Goal: Task Accomplishment & Management: Complete application form

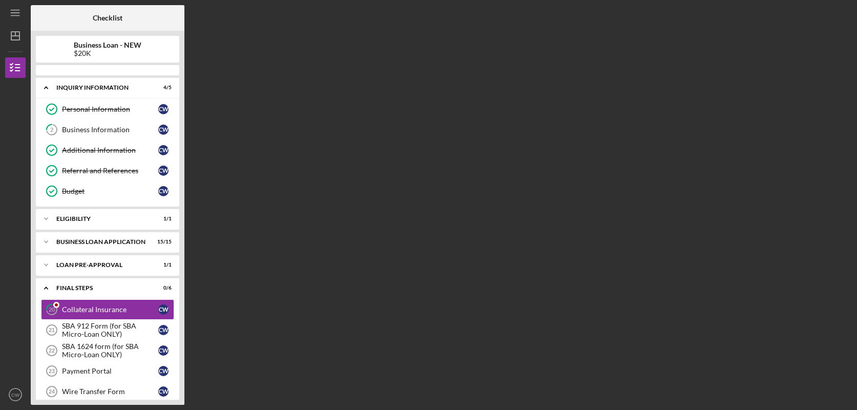
scroll to position [56, 0]
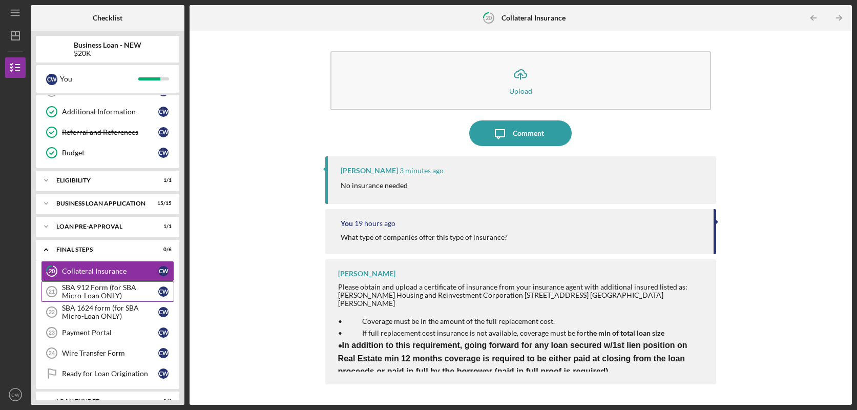
click at [117, 292] on div "SBA 912 Form (for SBA Micro-Loan ONLY)" at bounding box center [110, 291] width 96 height 16
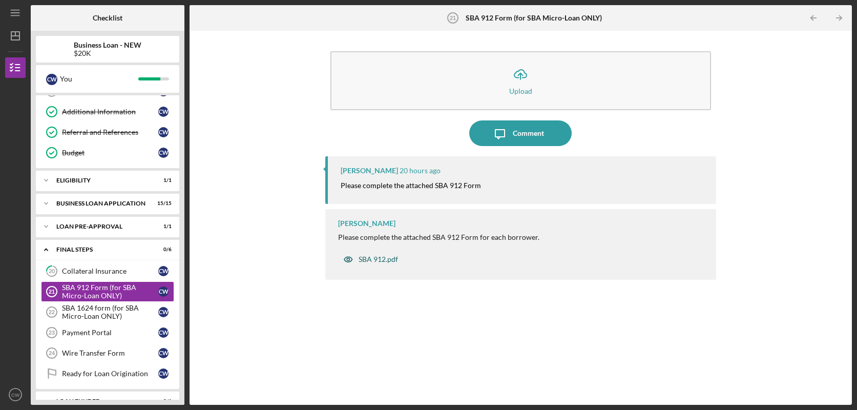
click at [381, 258] on div "SBA 912.pdf" at bounding box center [378, 259] width 39 height 8
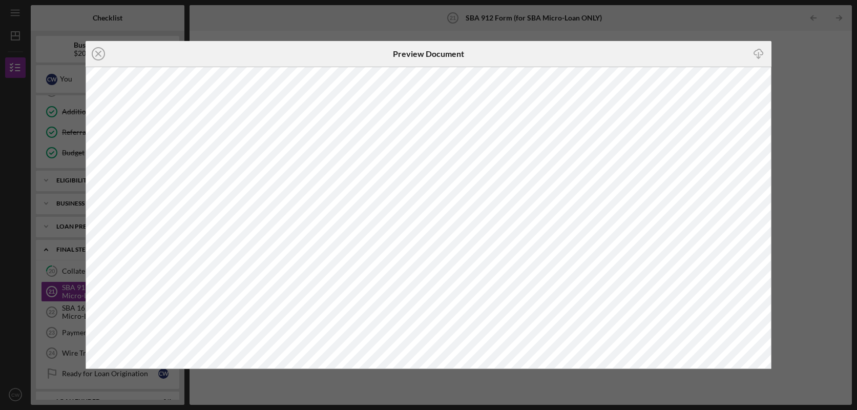
click at [758, 56] on line "button" at bounding box center [758, 55] width 0 height 6
click at [730, 31] on div "Icon/Close Preview Document Icon/Download" at bounding box center [428, 205] width 857 height 410
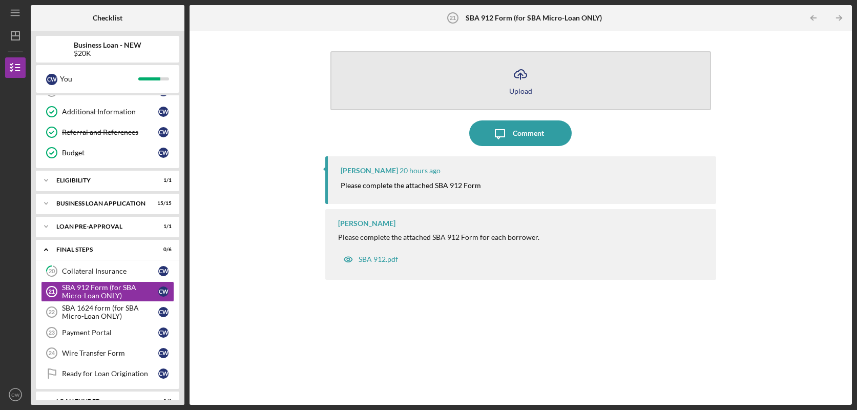
click at [522, 82] on icon "Icon/Upload" at bounding box center [521, 74] width 26 height 26
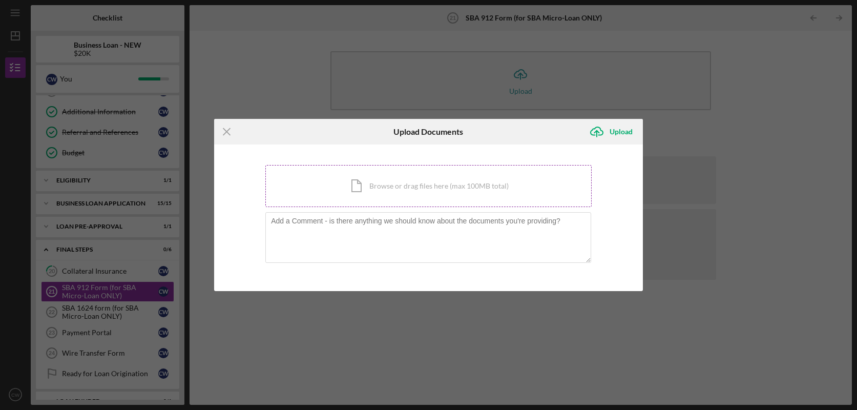
click at [467, 184] on div "Icon/Document Browse or drag files here (max 100MB total) Tap to choose files o…" at bounding box center [428, 186] width 326 height 42
click at [441, 191] on div "Icon/Document Browse or drag files here (max 100MB total) Tap to choose files o…" at bounding box center [428, 186] width 326 height 42
click at [231, 129] on icon "Icon/Menu Close" at bounding box center [227, 132] width 26 height 26
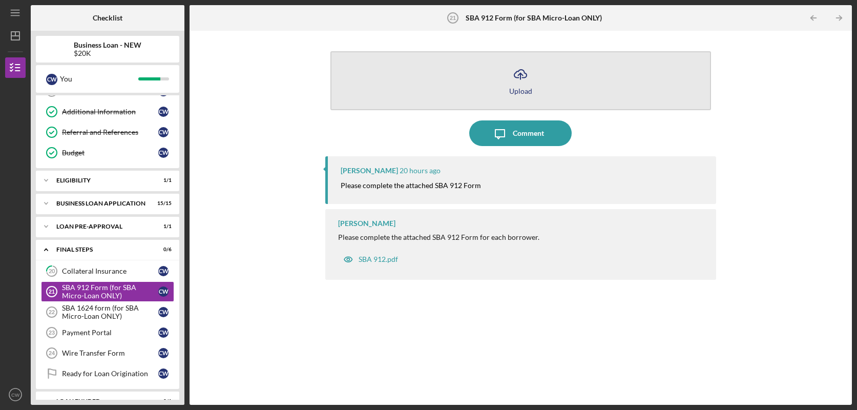
click at [519, 90] on div "Upload" at bounding box center [520, 91] width 23 height 8
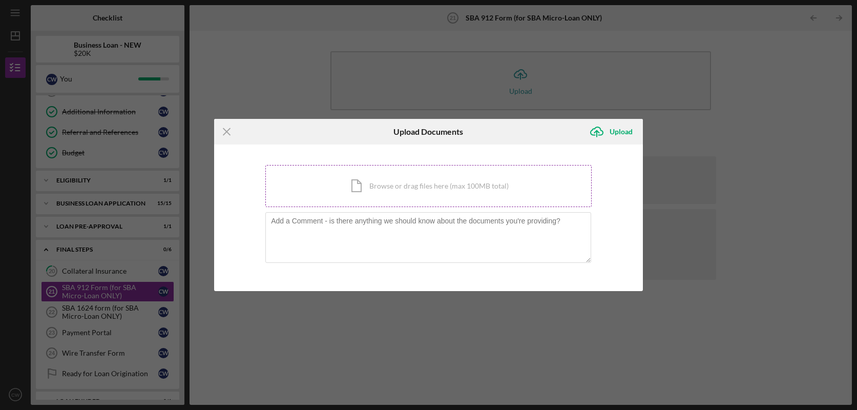
click at [458, 188] on div "Icon/Document Browse or drag files here (max 100MB total) Tap to choose files o…" at bounding box center [428, 186] width 326 height 42
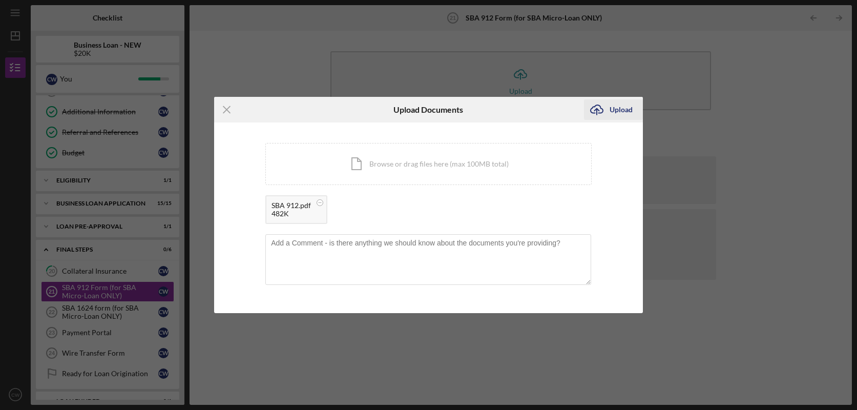
click at [614, 108] on div "Upload" at bounding box center [621, 109] width 23 height 20
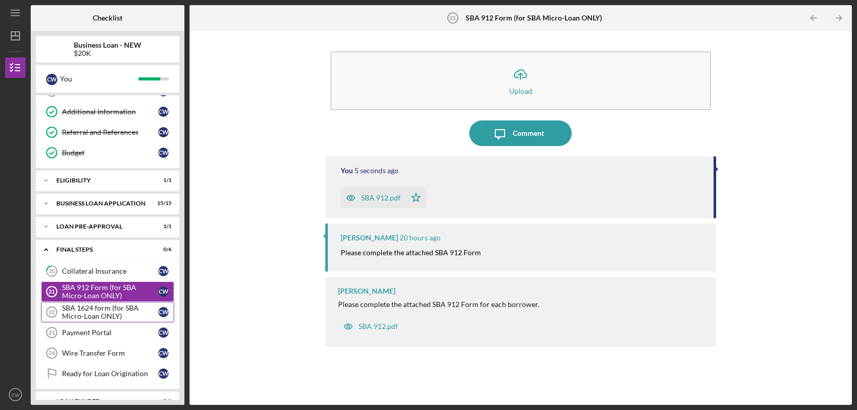
click at [96, 307] on div "SBA 1624 form (for SBA Micro-Loan ONLY)" at bounding box center [110, 312] width 96 height 16
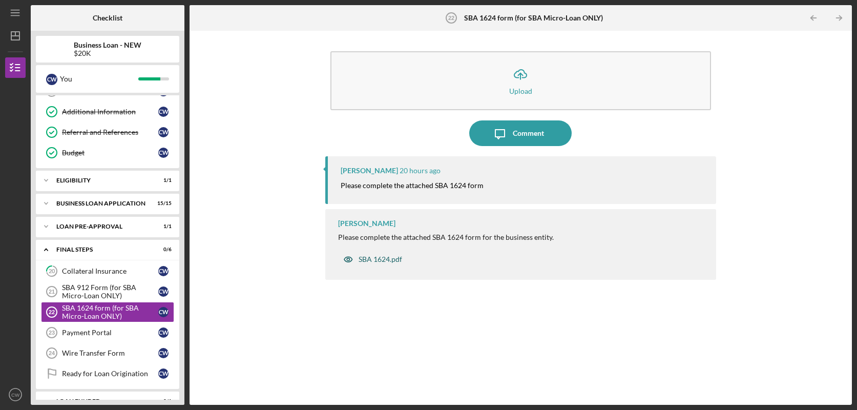
click at [382, 257] on div "SBA 1624.pdf" at bounding box center [381, 259] width 44 height 8
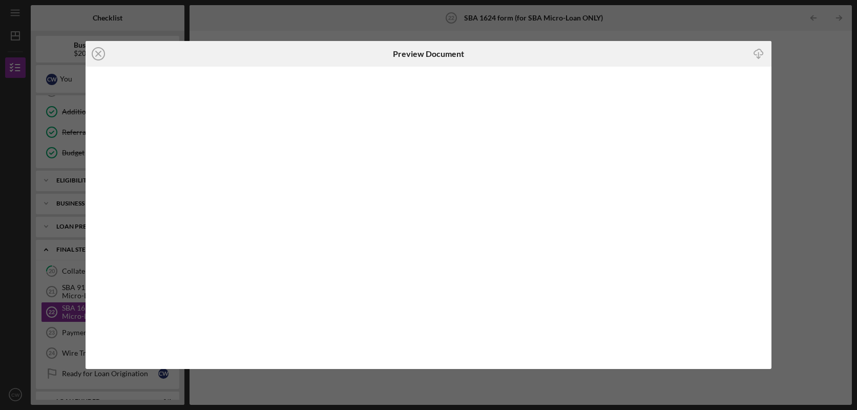
click at [755, 50] on icon "Icon/Download" at bounding box center [758, 54] width 23 height 23
click at [652, 26] on div "Icon/Close Preview Document Icon/Download" at bounding box center [428, 205] width 857 height 410
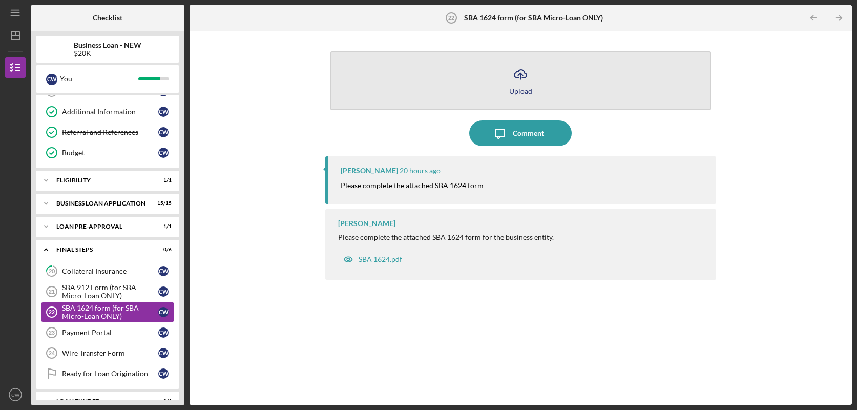
click at [516, 82] on icon "Icon/Upload" at bounding box center [521, 74] width 26 height 26
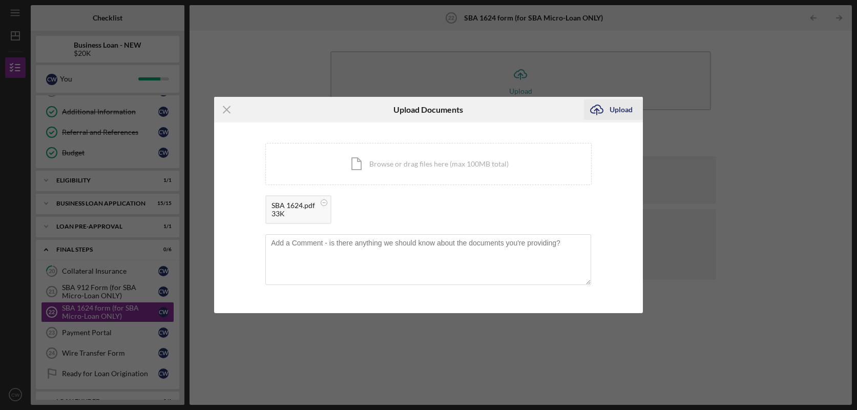
click at [623, 109] on div "Upload" at bounding box center [621, 109] width 23 height 20
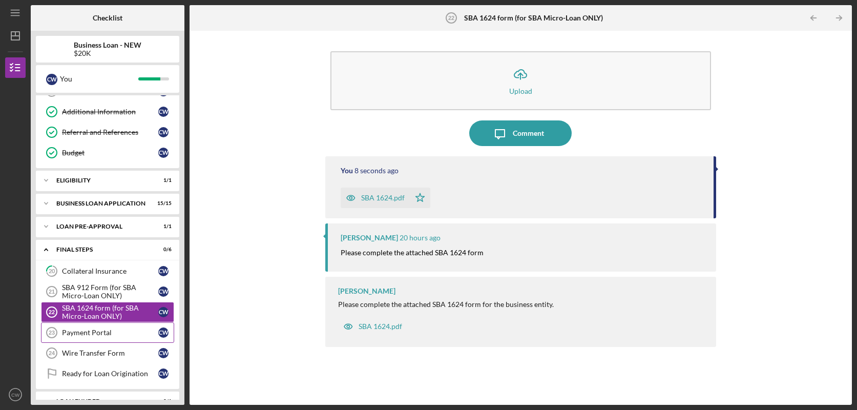
click at [99, 332] on div "Payment Portal" at bounding box center [110, 332] width 96 height 8
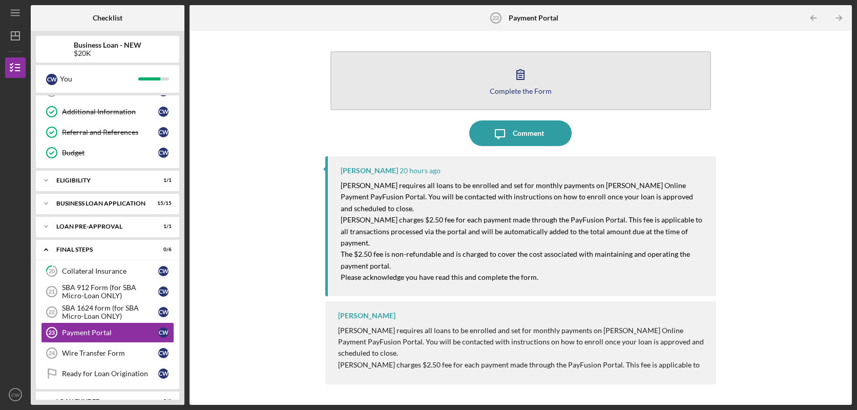
click at [521, 73] on icon "button" at bounding box center [520, 75] width 7 height 10
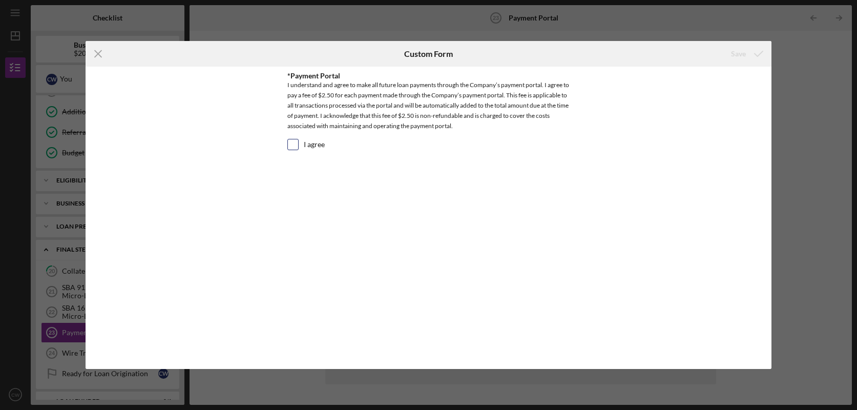
click at [296, 147] on input "I agree" at bounding box center [293, 144] width 10 height 10
checkbox input "true"
click at [746, 52] on icon "submit" at bounding box center [759, 54] width 26 height 26
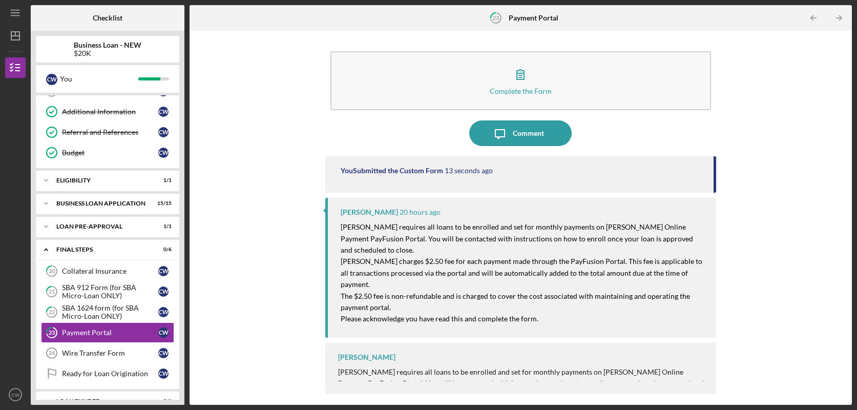
click at [607, 345] on div "Franchot Cunningham Justine Petersen requires all loans to be enrolled and set …" at bounding box center [520, 368] width 391 height 51
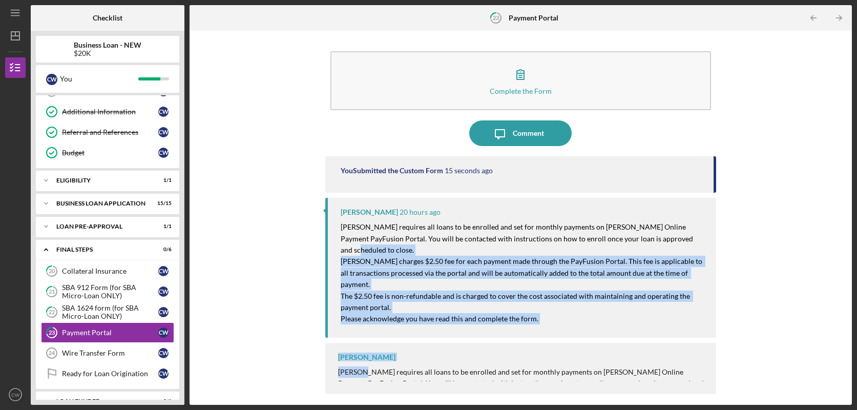
drag, startPoint x: 607, startPoint y: 345, endPoint x: 672, endPoint y: 236, distance: 126.6
click at [668, 236] on div "You Submitted the Custom Form 15 seconds ago Franchot Cunningham 20 hours ago J…" at bounding box center [520, 272] width 391 height 233
click at [766, 239] on div "Complete the Form Form Icon/Message Comment You Submitted the Custom Form 15 se…" at bounding box center [521, 218] width 652 height 364
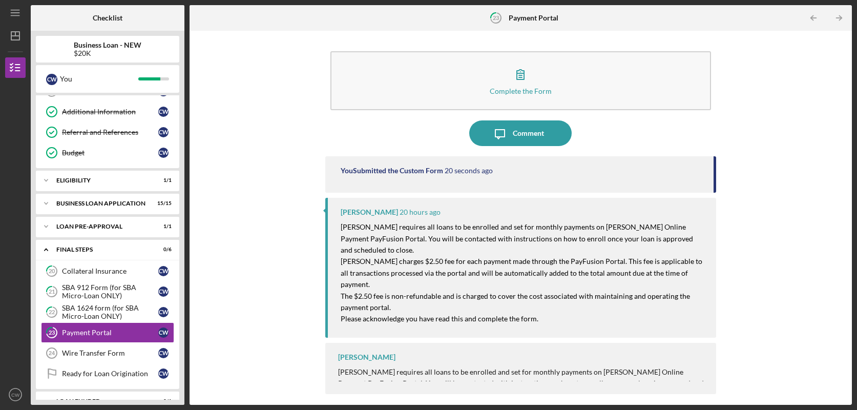
drag, startPoint x: 415, startPoint y: 343, endPoint x: 439, endPoint y: 286, distance: 61.1
click at [439, 286] on div "You Submitted the Custom Form 20 seconds ago Franchot Cunningham 20 hours ago J…" at bounding box center [520, 272] width 391 height 233
click at [479, 348] on div "Franchot Cunningham Justine Petersen requires all loans to be enrolled and set …" at bounding box center [520, 368] width 391 height 51
click at [73, 352] on div "Wire Transfer Form" at bounding box center [110, 353] width 96 height 8
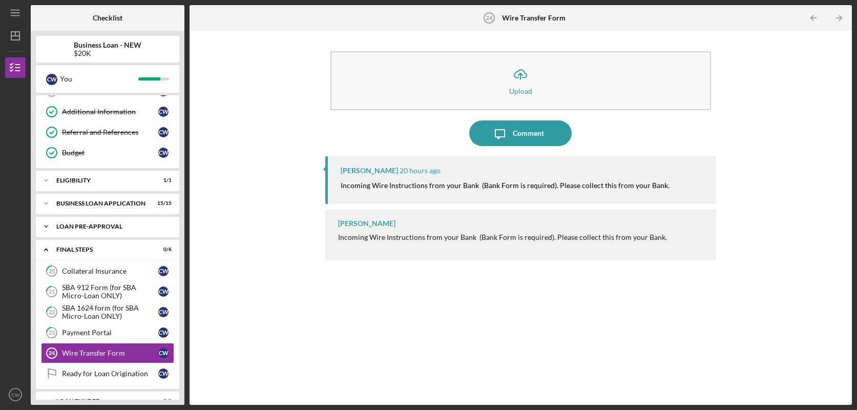
scroll to position [73, 0]
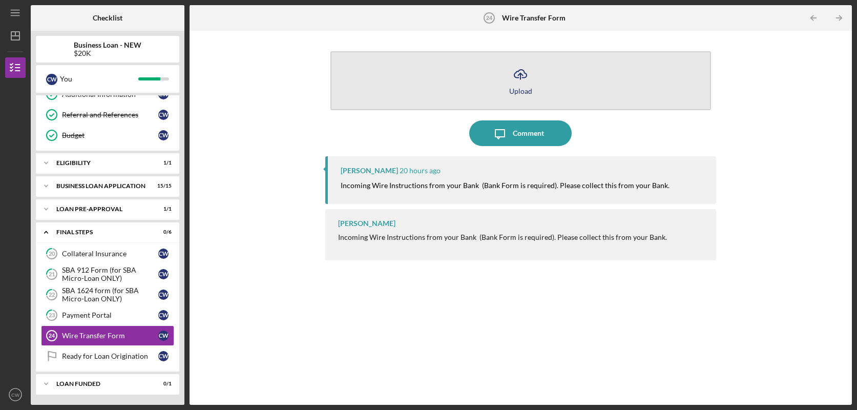
click at [521, 79] on line "button" at bounding box center [521, 76] width 0 height 6
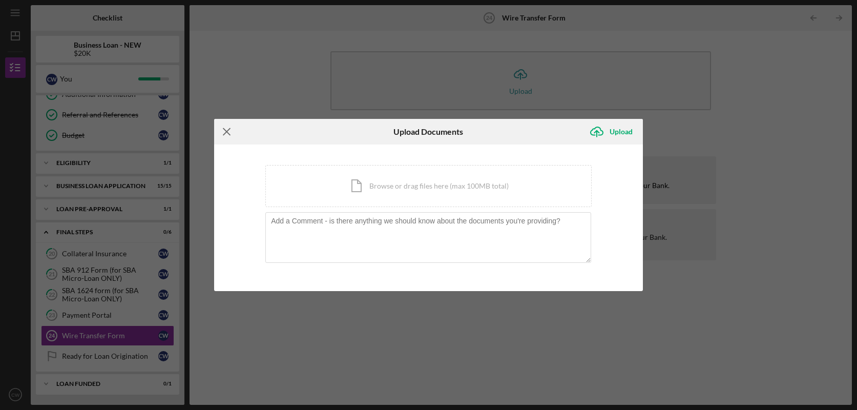
click at [226, 127] on icon "Icon/Menu Close" at bounding box center [227, 132] width 26 height 26
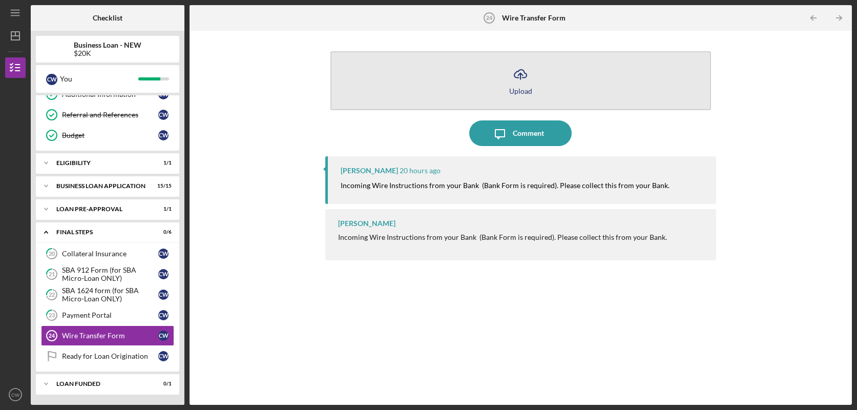
click at [516, 80] on icon "Icon/Upload" at bounding box center [521, 74] width 26 height 26
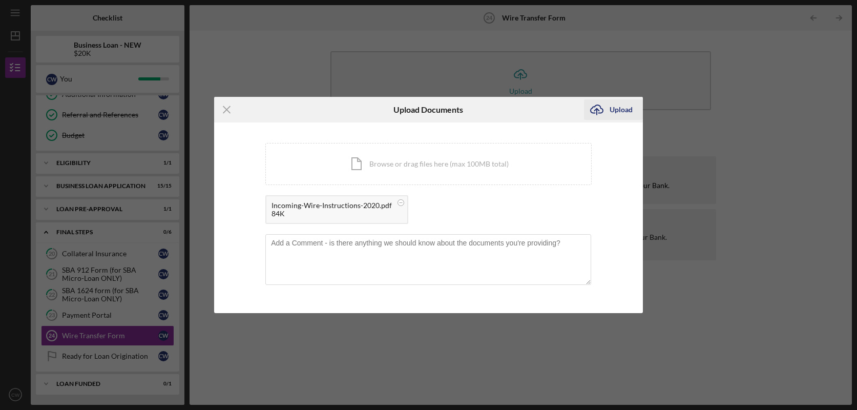
click at [619, 112] on div "Upload" at bounding box center [621, 109] width 23 height 20
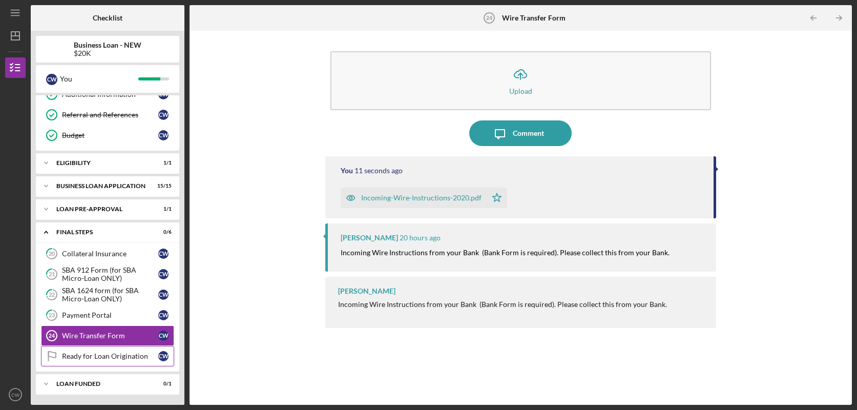
click at [95, 360] on link "Ready for Loan Origination Ready for Loan Origination C W" at bounding box center [107, 356] width 133 height 20
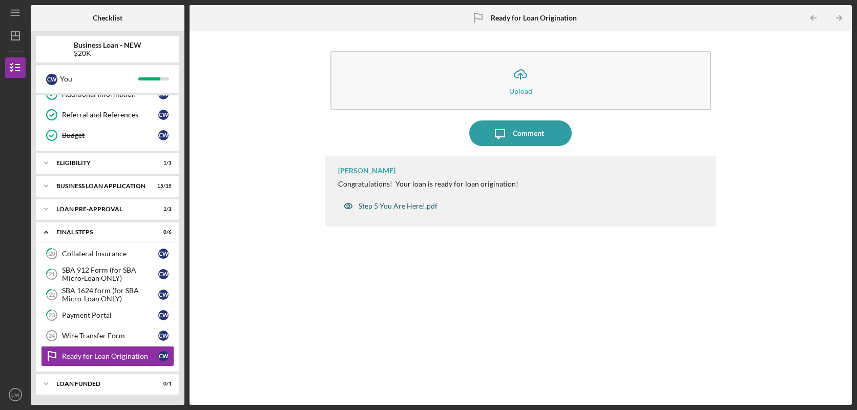
click at [396, 201] on div "Step 5 You Are Here!.pdf" at bounding box center [390, 206] width 105 height 20
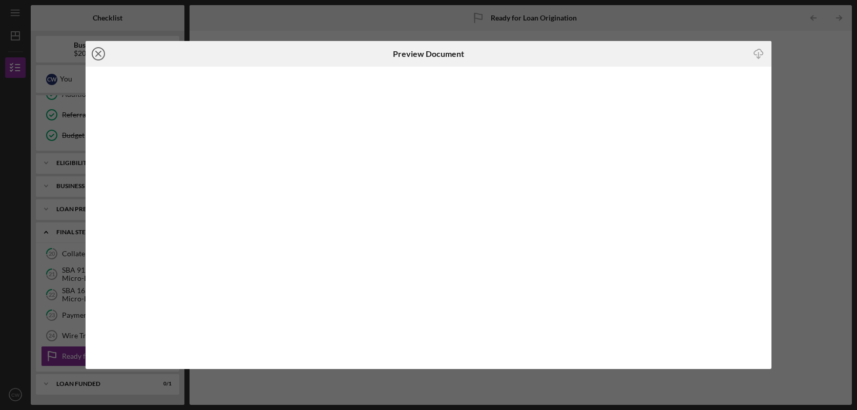
click at [100, 50] on icon "Icon/Close" at bounding box center [99, 54] width 26 height 26
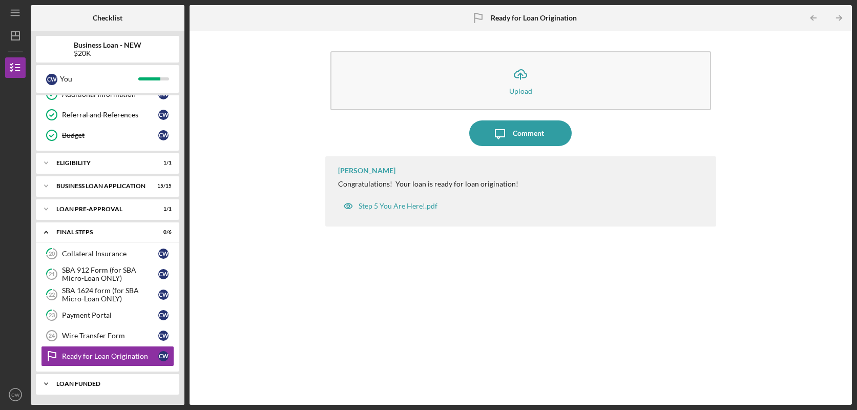
click at [76, 374] on div "Icon/Expander LOAN FUNDED 0 / 1" at bounding box center [107, 383] width 143 height 20
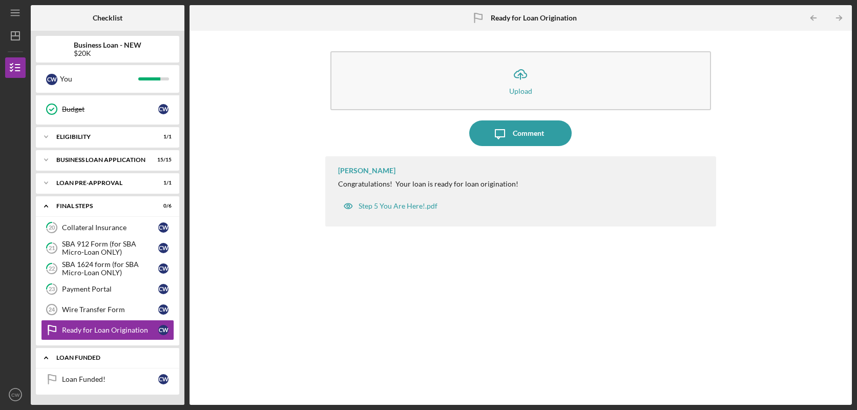
click at [76, 374] on link "Loan Funded! Loan Funded! C W" at bounding box center [107, 379] width 133 height 20
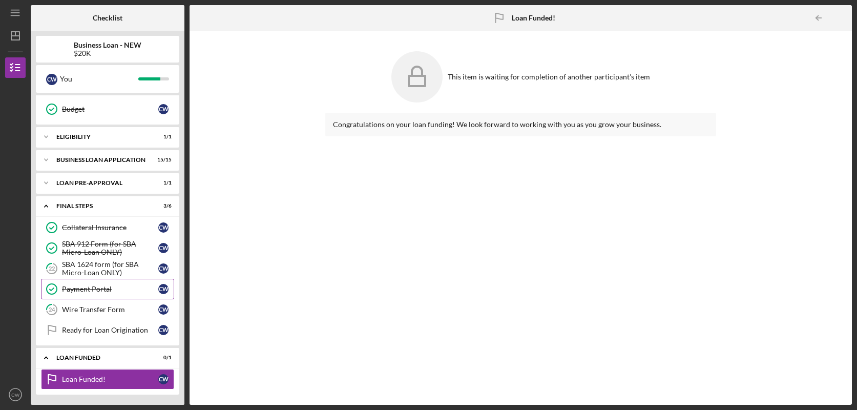
click at [94, 292] on div "Payment Portal" at bounding box center [110, 289] width 96 height 8
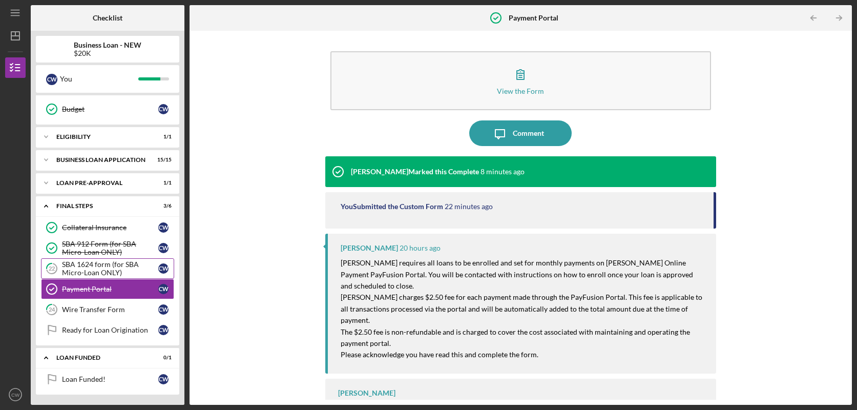
click at [97, 276] on div "SBA 1624 form (for SBA Micro-Loan ONLY)" at bounding box center [110, 268] width 96 height 16
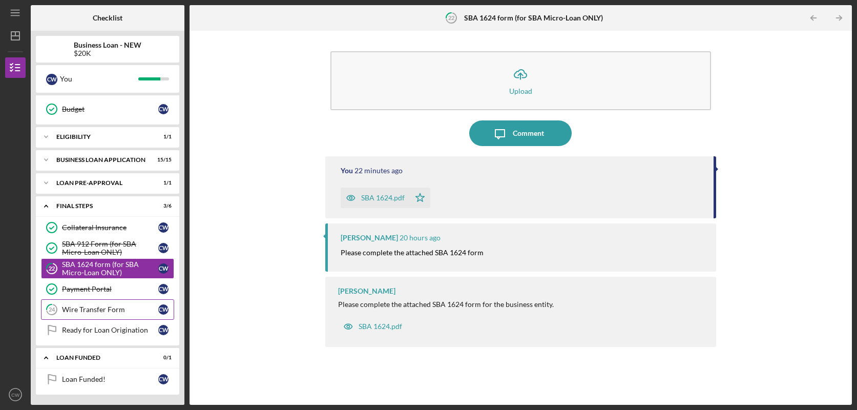
click at [112, 313] on div "Wire Transfer Form" at bounding box center [110, 309] width 96 height 8
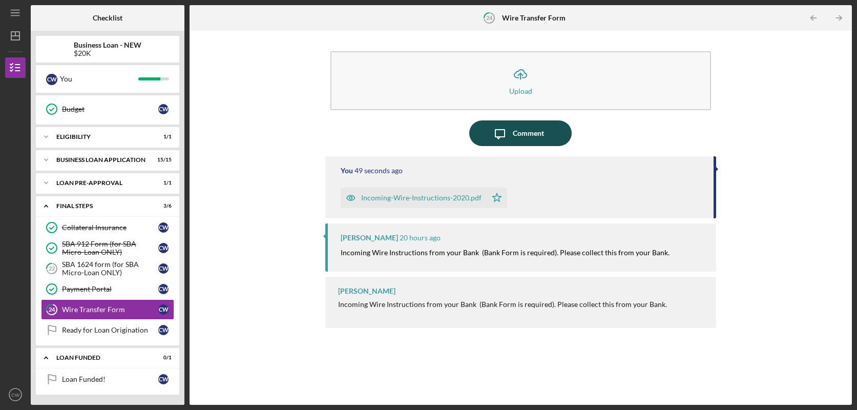
click at [521, 134] on div "Comment" at bounding box center [528, 133] width 31 height 26
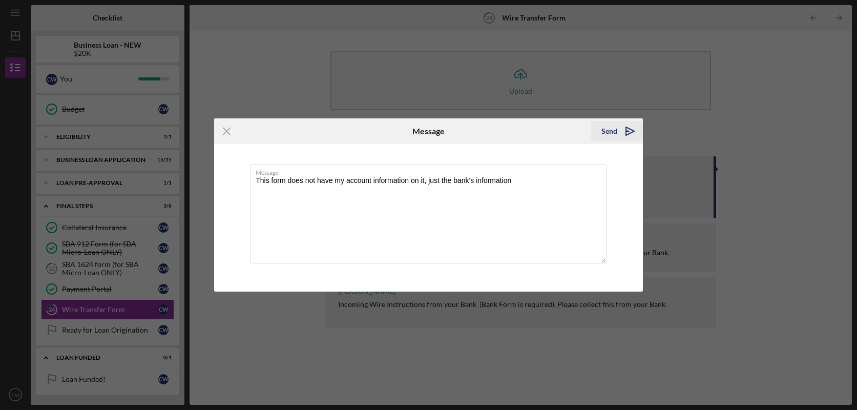
type textarea "This form does not have my account information on it, just the bank's informati…"
click at [622, 132] on icon "Icon/icon-invite-send" at bounding box center [630, 131] width 26 height 26
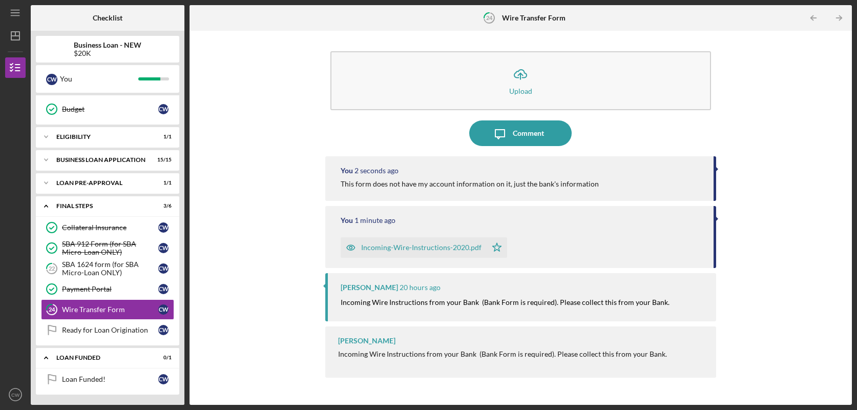
click at [407, 245] on div "Incoming-Wire-Instructions-2020.pdf" at bounding box center [421, 247] width 120 height 8
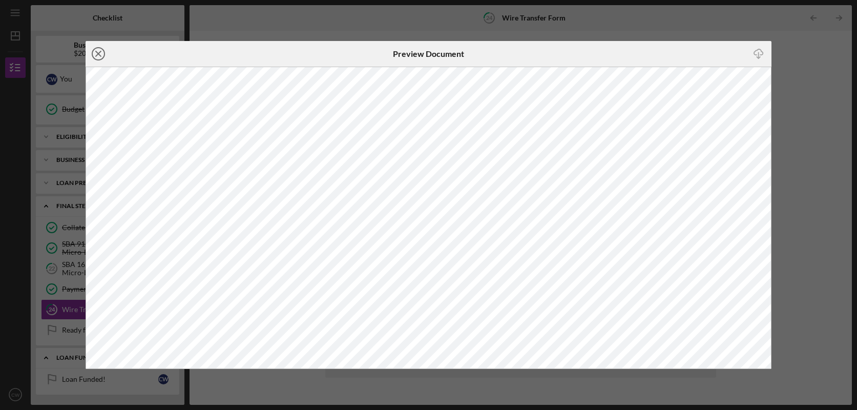
click at [100, 54] on icon "Icon/Close" at bounding box center [99, 54] width 26 height 26
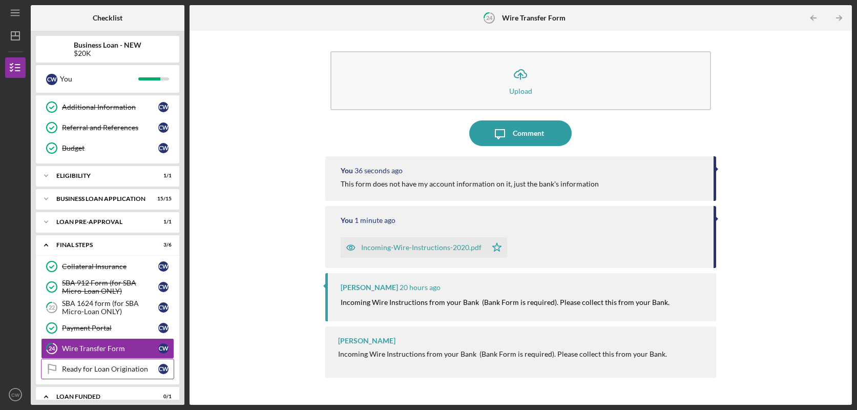
scroll to position [99, 0]
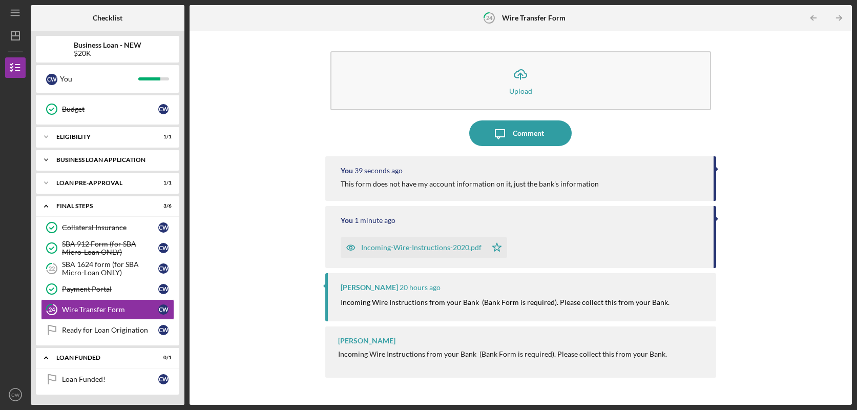
click at [116, 161] on div "BUSINESS LOAN APPLICATION" at bounding box center [111, 160] width 110 height 6
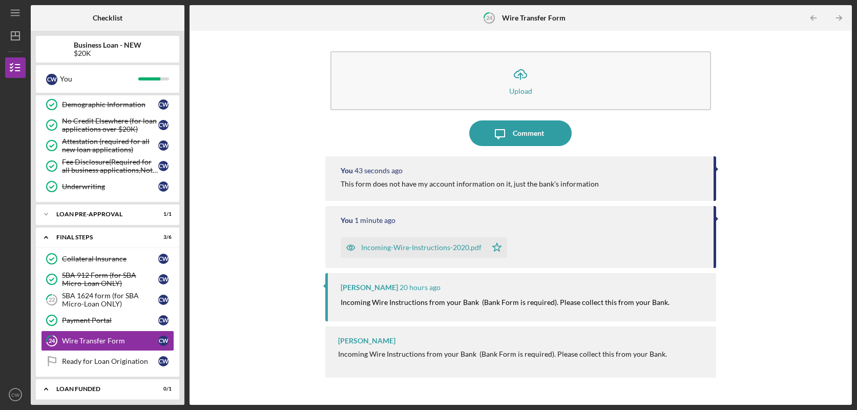
scroll to position [383, 0]
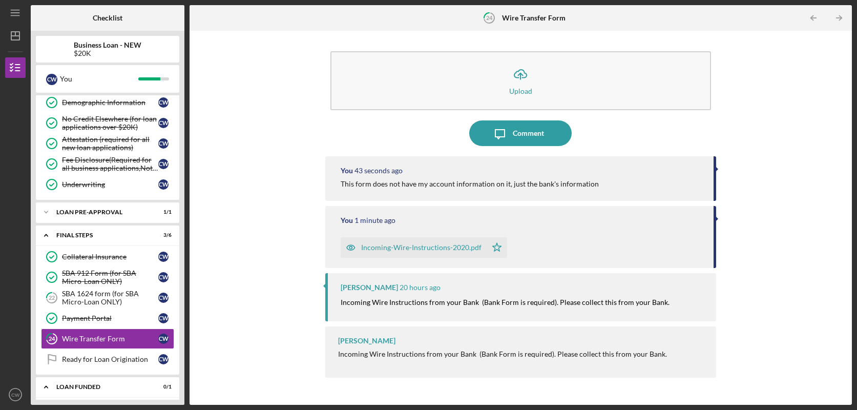
click at [111, 214] on div "LOAN PRE-APPROVAL" at bounding box center [101, 212] width 90 height 6
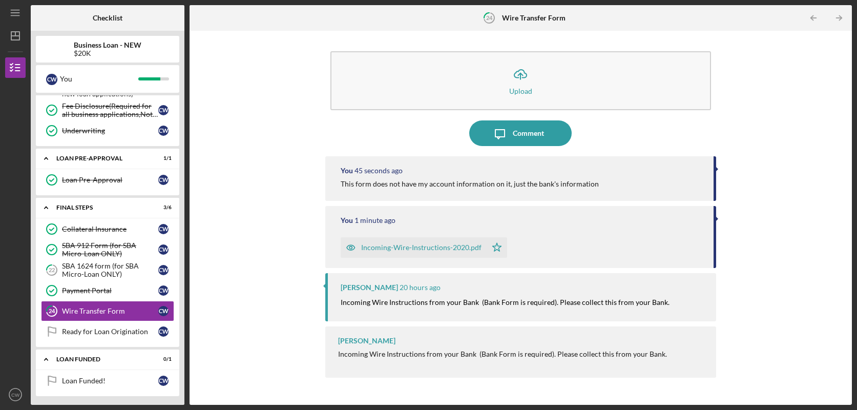
scroll to position [439, 0]
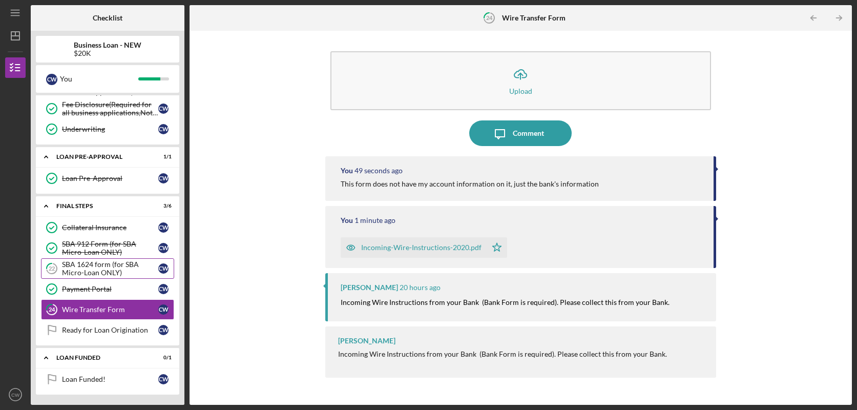
click at [109, 266] on div "SBA 1624 form (for SBA Micro-Loan ONLY)" at bounding box center [110, 268] width 96 height 16
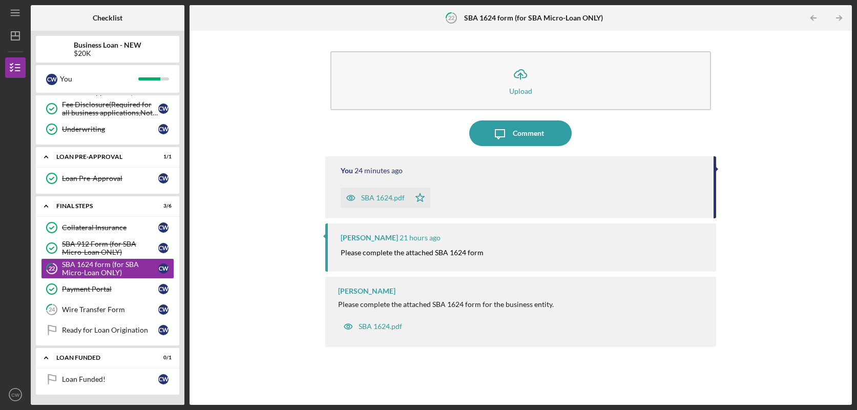
click at [376, 196] on div "SBA 1624.pdf" at bounding box center [383, 198] width 44 height 8
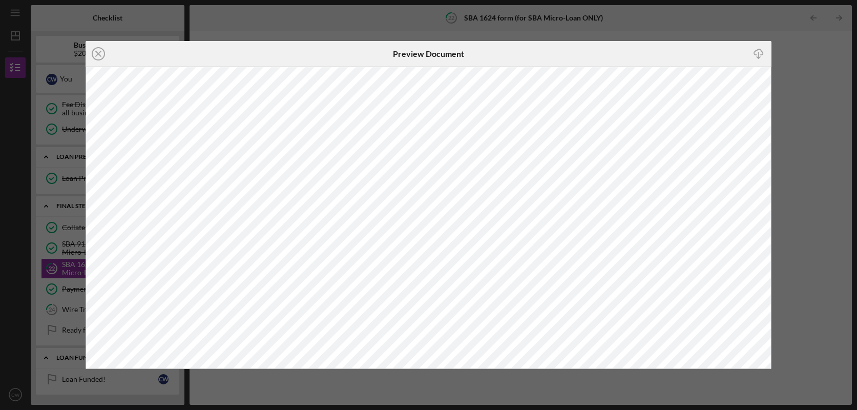
click at [720, 30] on div "Icon/Close Preview Document Icon/Download" at bounding box center [428, 205] width 857 height 410
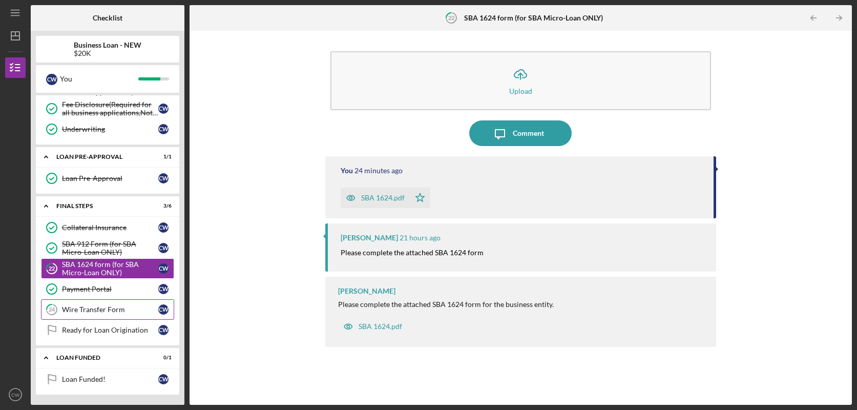
click at [113, 306] on div "Wire Transfer Form" at bounding box center [110, 309] width 96 height 8
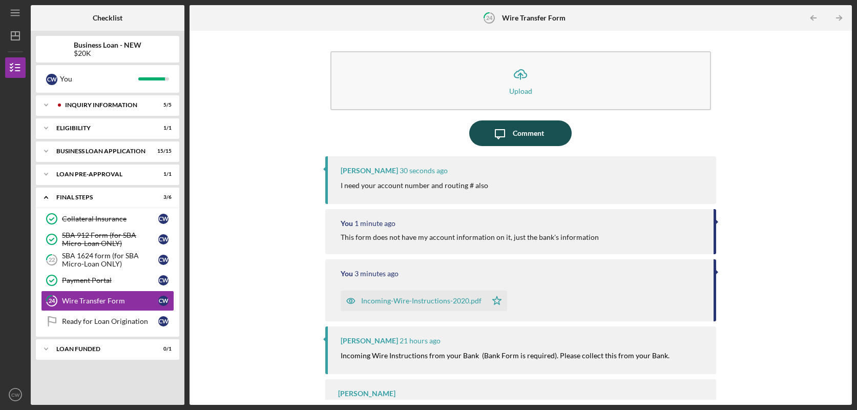
click at [493, 138] on icon "Icon/Message" at bounding box center [500, 133] width 26 height 26
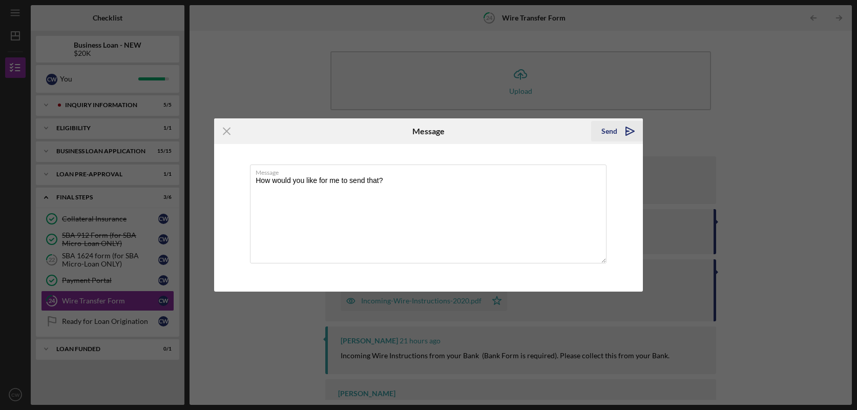
type textarea "How would you like for me to send that?"
click at [622, 132] on icon "Icon/icon-invite-send" at bounding box center [630, 131] width 26 height 26
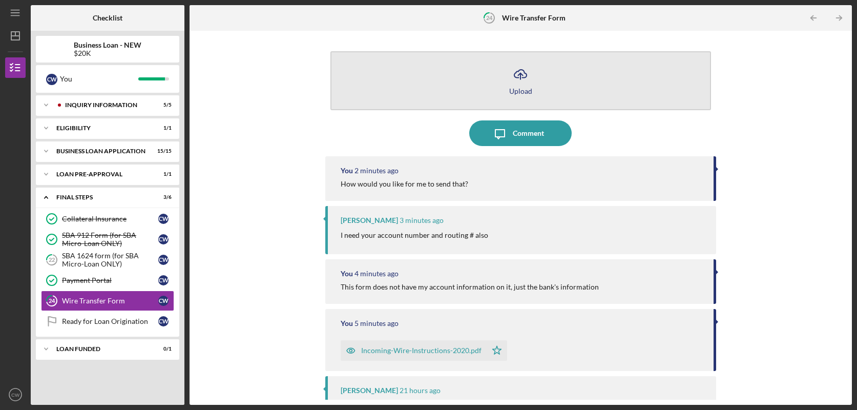
click at [512, 78] on icon "Icon/Upload" at bounding box center [521, 74] width 26 height 26
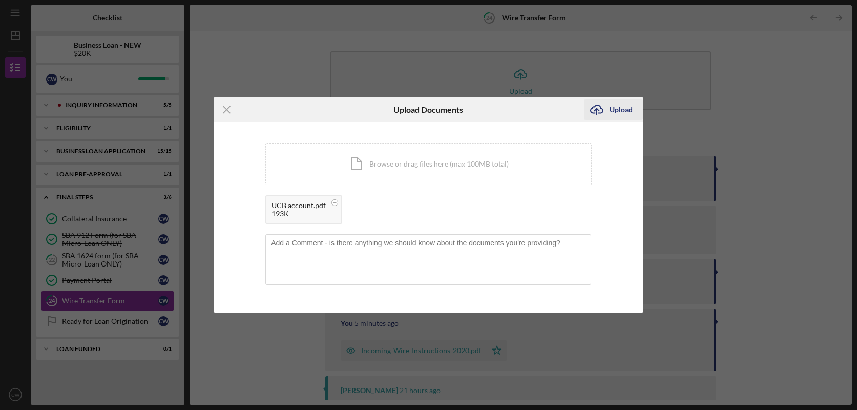
click at [622, 106] on div "Upload" at bounding box center [621, 109] width 23 height 20
